Goal: Download file/media

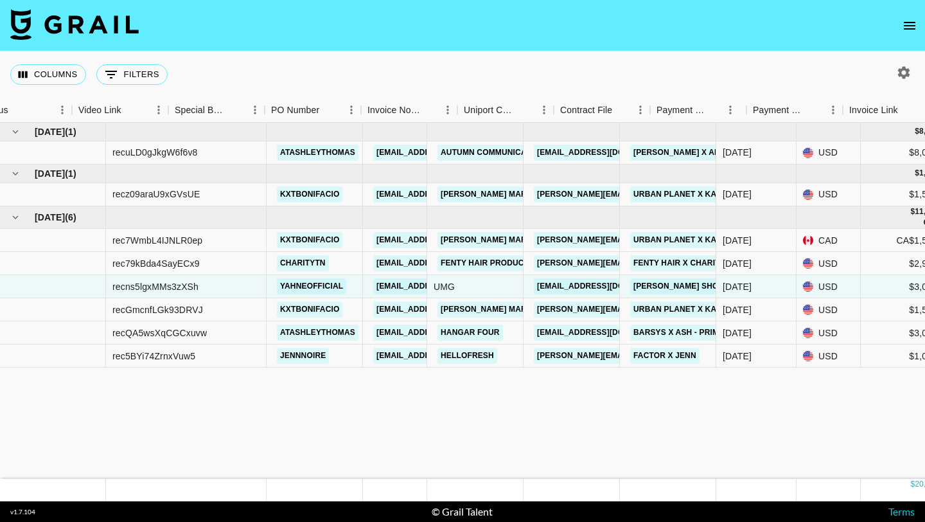
scroll to position [0, 1142]
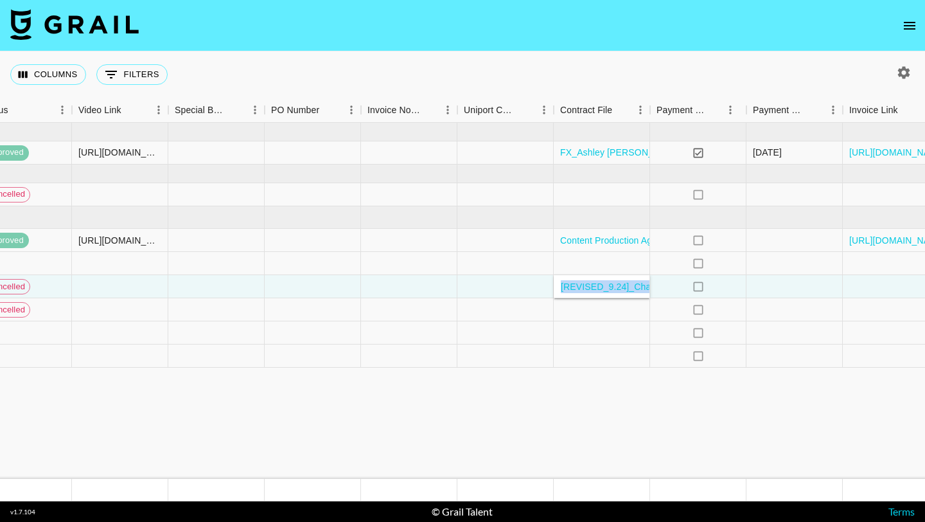
drag, startPoint x: 465, startPoint y: 436, endPoint x: 461, endPoint y: 356, distance: 80.4
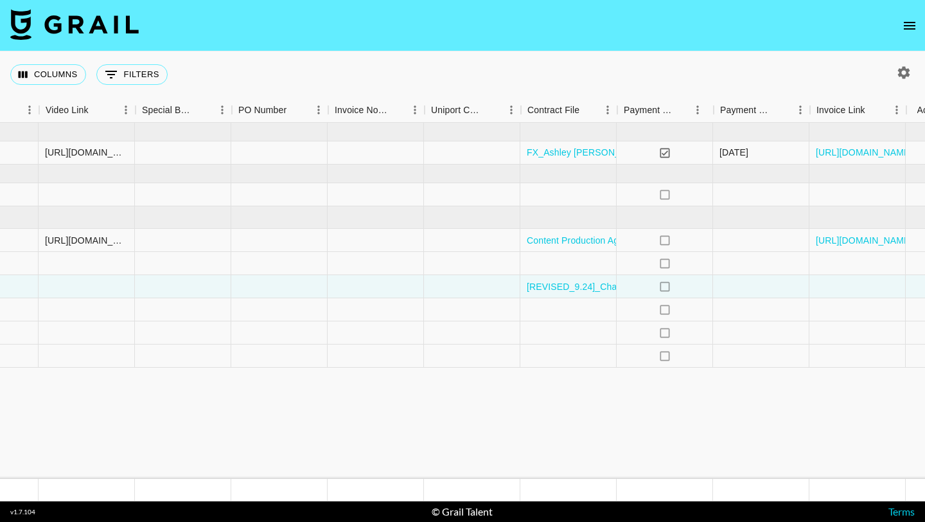
scroll to position [0, 1168]
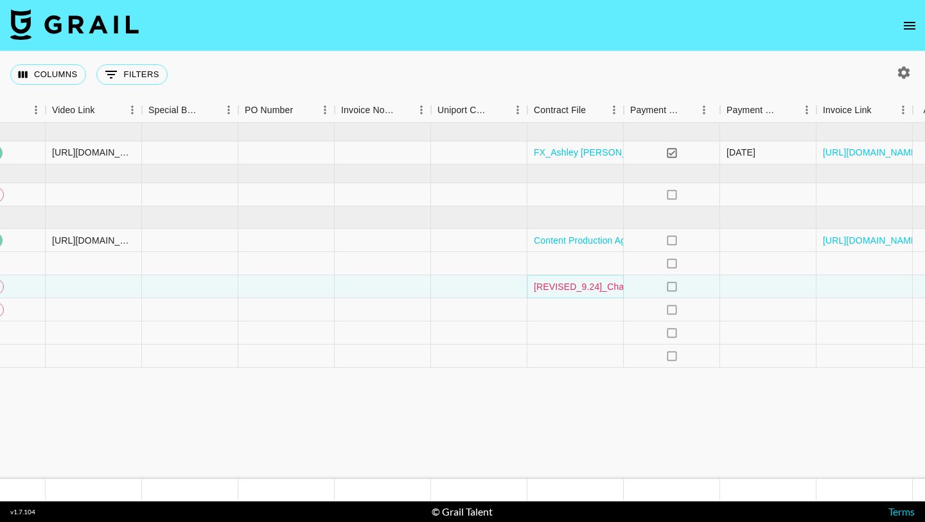
click at [598, 290] on link "[REVISED_9.24]_CharityNfon_Influencer_Agreement_2025_with_paid_advertising.pdf" at bounding box center [710, 286] width 352 height 13
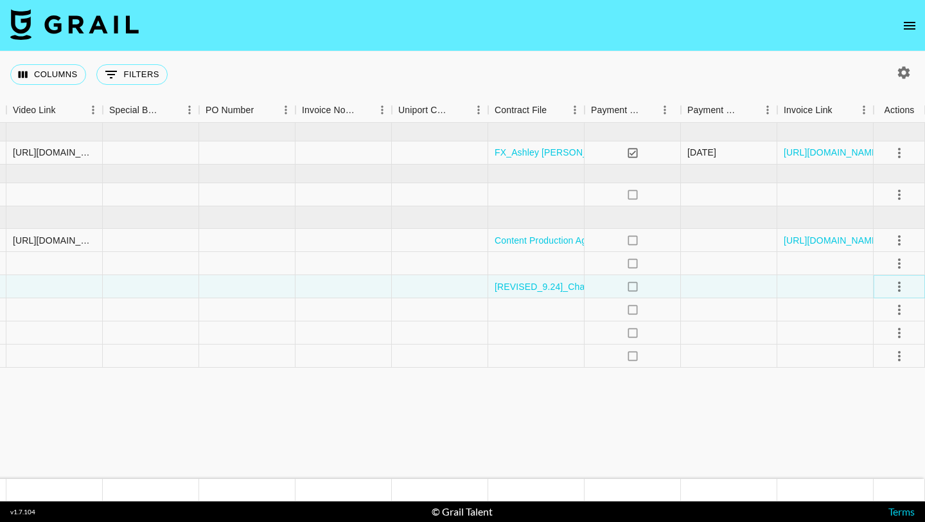
click at [898, 285] on icon "select merge strategy" at bounding box center [899, 286] width 3 height 10
click at [562, 283] on link "[REVISED_9.24]_CharityNfon_Influencer_Agreement_2025_with_paid_advertising.pdf" at bounding box center [671, 286] width 352 height 13
click at [558, 258] on div at bounding box center [536, 263] width 96 height 23
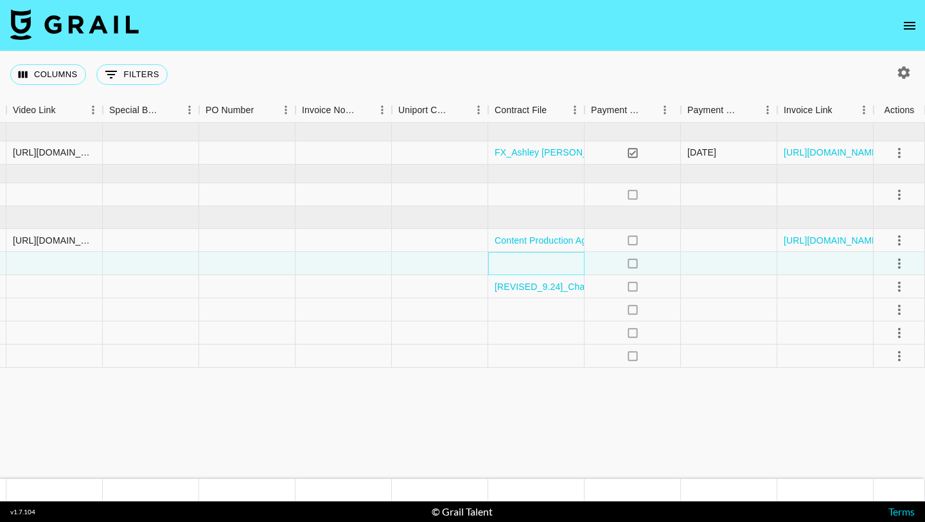
click at [556, 261] on div at bounding box center [536, 263] width 96 height 23
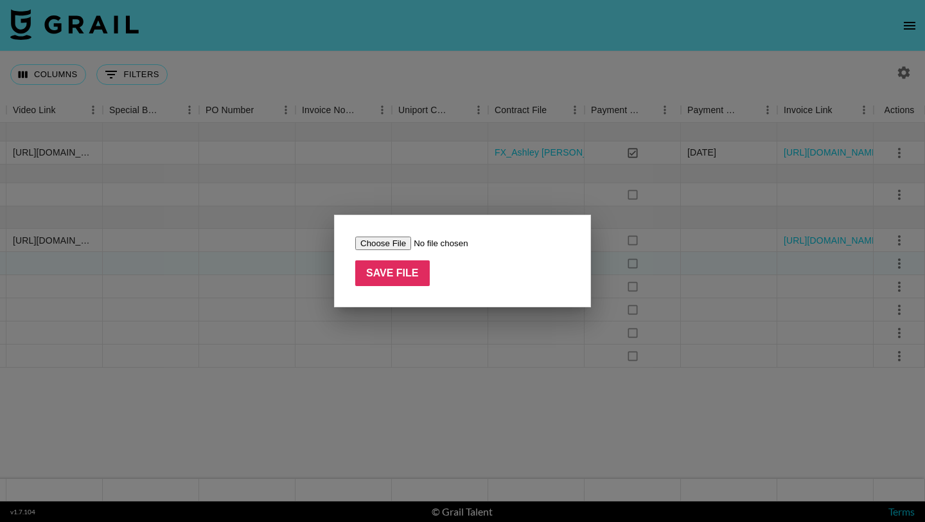
click at [392, 243] on input "file" at bounding box center [436, 242] width 163 height 13
type input "C:\fakepath\[REVISED_9.24]_CharityNfon_Influencer_Agreement_2025_with_paid_adve…"
click at [401, 274] on input "Save File" at bounding box center [392, 273] width 75 height 26
